Goal: Find specific page/section: Find specific page/section

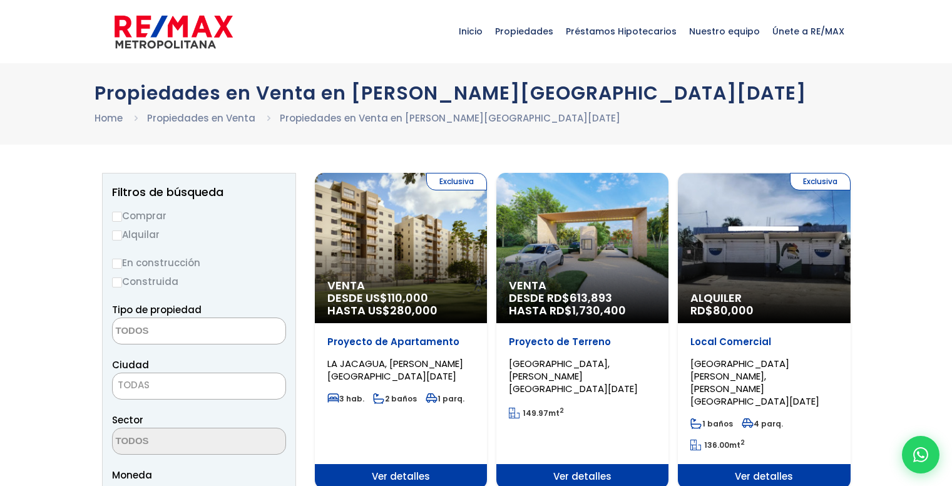
select select
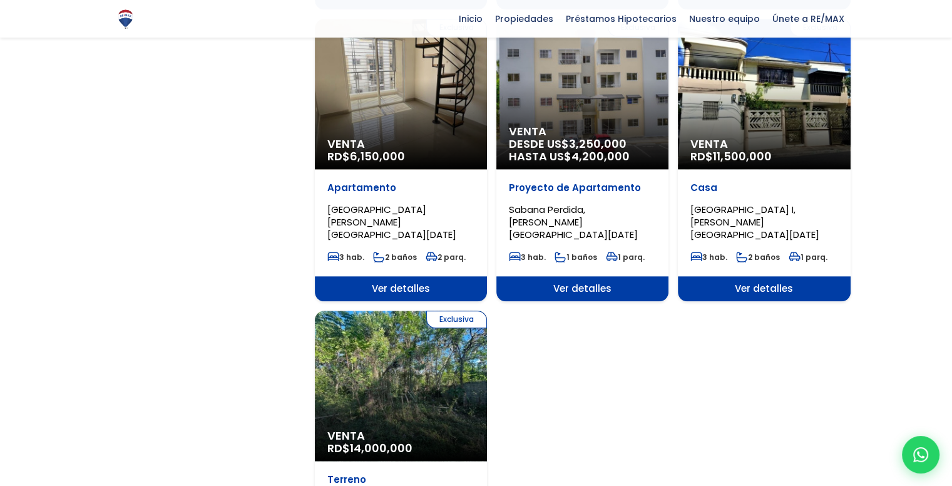
scroll to position [1502, 0]
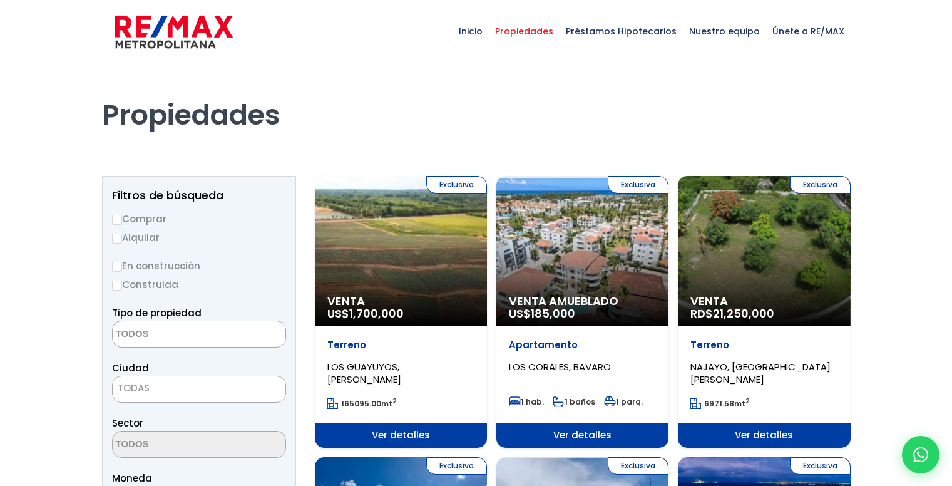
select select
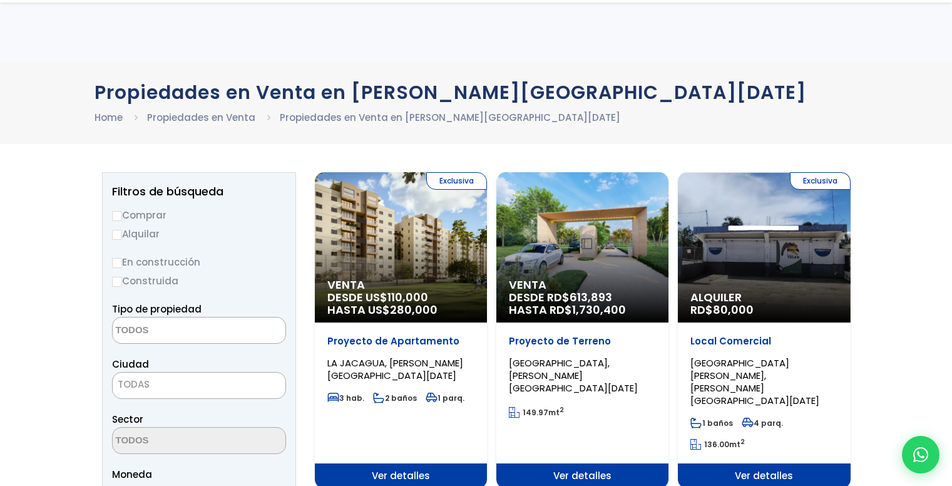
select select
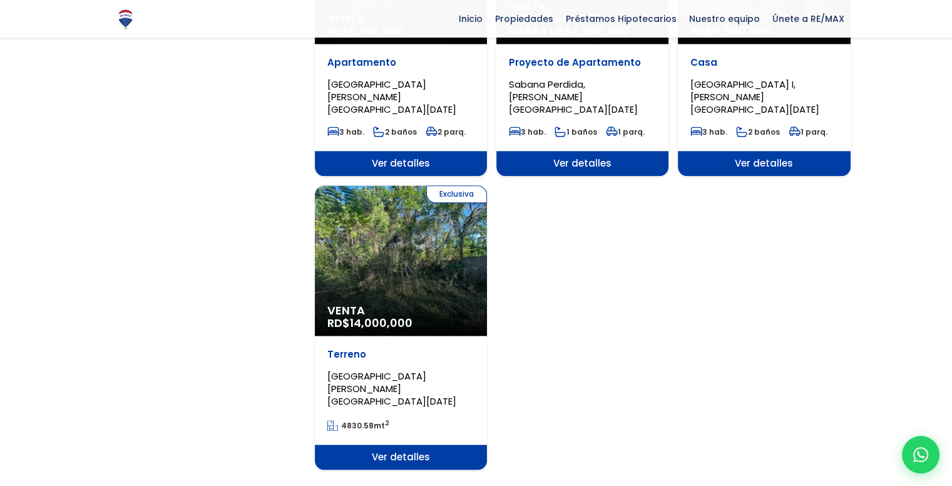
scroll to position [1502, 0]
